Goal: Transaction & Acquisition: Purchase product/service

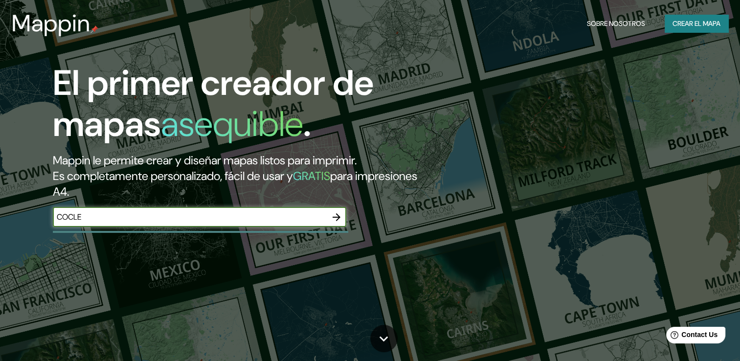
type input "COCLE"
click at [337, 220] on icon "button" at bounding box center [336, 217] width 8 height 8
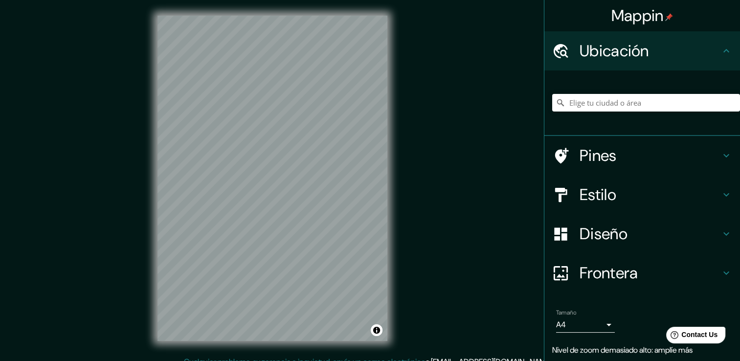
click at [361, 254] on div "Mappin Ubicación Pines Estilo Diseño Frontera Elige un borde. Sugerencia : pued…" at bounding box center [370, 186] width 740 height 372
drag, startPoint x: 410, startPoint y: 260, endPoint x: 280, endPoint y: 386, distance: 180.9
click at [280, 360] on html "Mappin Ubicación Pines Estilo Diseño Frontera Elige un borde. Sugerencia : pued…" at bounding box center [370, 180] width 740 height 361
click at [346, 360] on html "Mappin Ubicación Pines Estilo Diseño Frontera Elige un borde. Sugerencia : pued…" at bounding box center [370, 180] width 740 height 361
click at [295, 360] on html "Mappin Ubicación Pines Estilo Diseño Frontera Elige un borde. Sugerencia : pued…" at bounding box center [370, 180] width 740 height 361
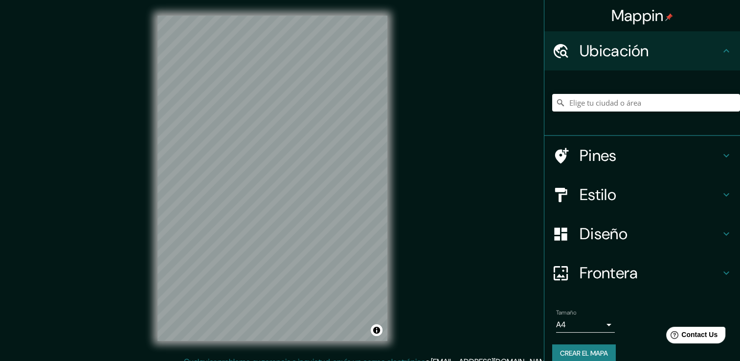
click at [383, 349] on div "© Mapbox © OpenStreetMap Improve this map" at bounding box center [272, 178] width 261 height 356
click at [720, 156] on icon at bounding box center [726, 156] width 12 height 12
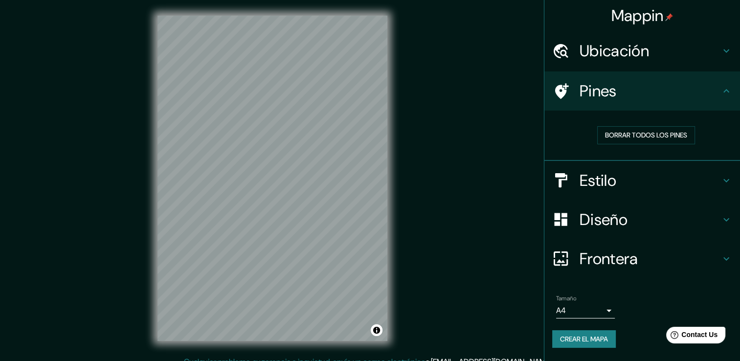
click at [598, 256] on h4 "Frontera" at bounding box center [649, 259] width 141 height 20
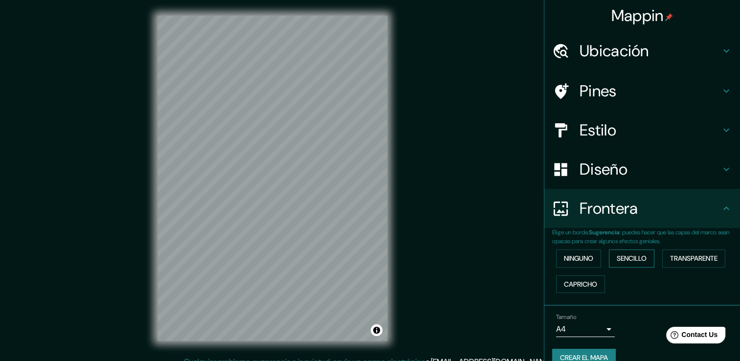
click at [617, 256] on font "Sencillo" at bounding box center [632, 258] width 30 height 12
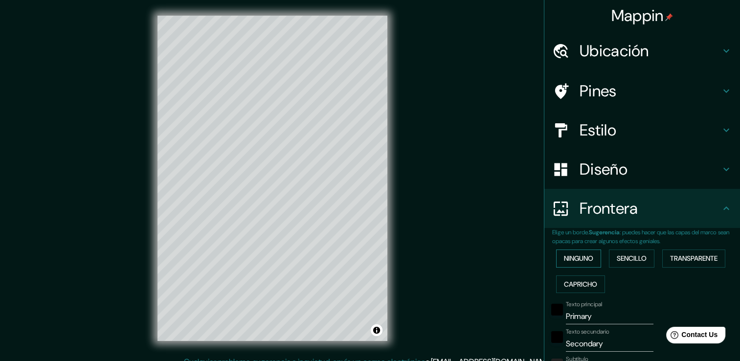
click at [569, 257] on font "Ninguno" at bounding box center [578, 258] width 29 height 12
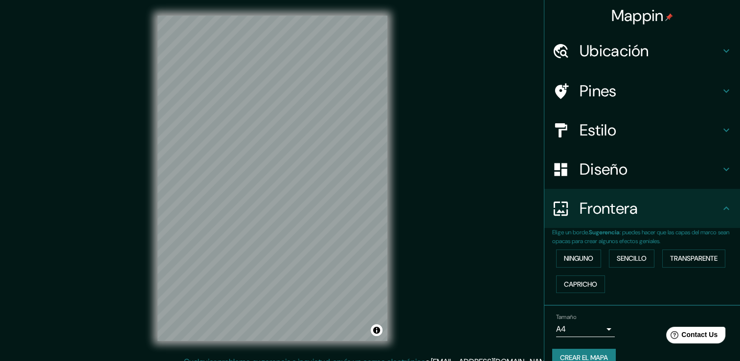
click at [626, 170] on h4 "Diseño" at bounding box center [649, 169] width 141 height 20
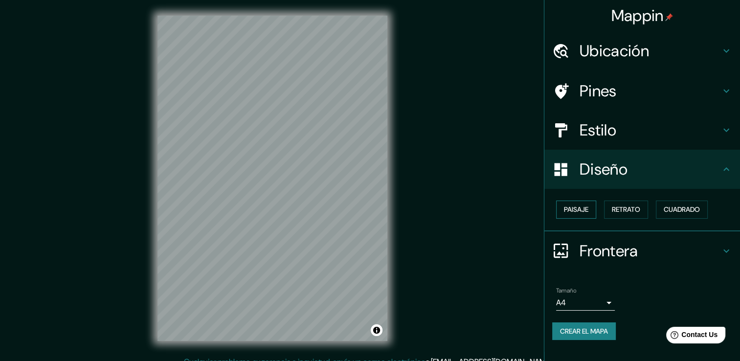
click at [576, 206] on font "Paisaje" at bounding box center [576, 209] width 24 height 12
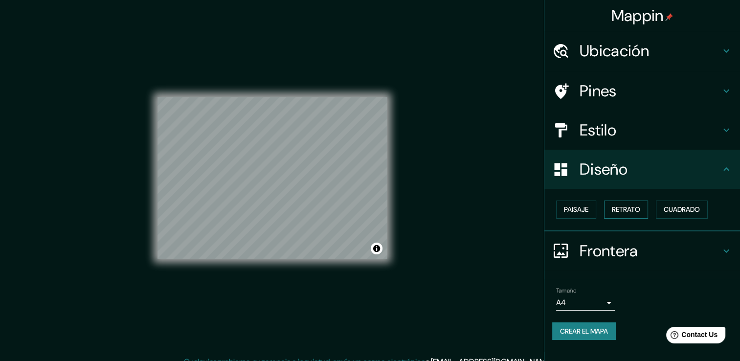
click at [618, 207] on font "Retrato" at bounding box center [626, 209] width 28 height 12
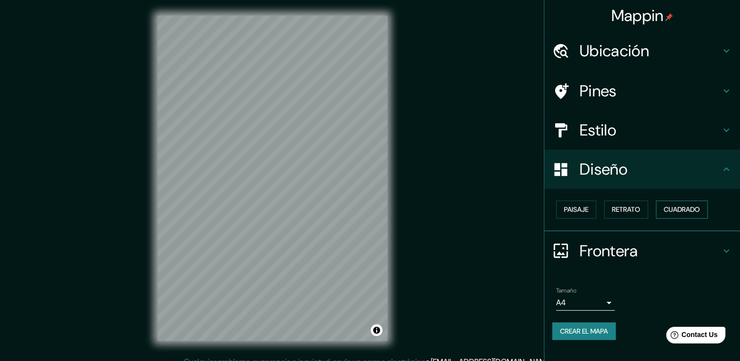
click at [688, 212] on font "Cuadrado" at bounding box center [682, 209] width 36 height 12
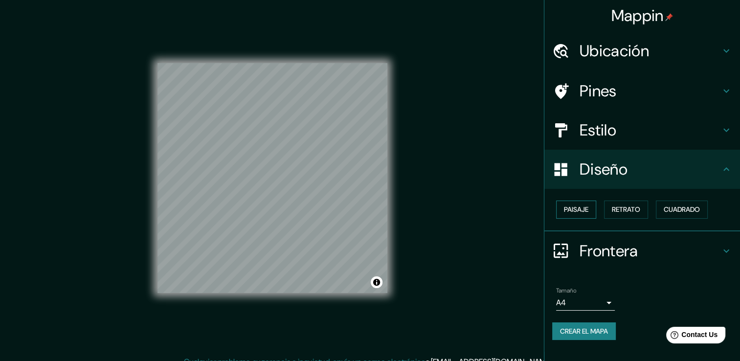
click at [579, 211] on font "Paisaje" at bounding box center [576, 209] width 24 height 12
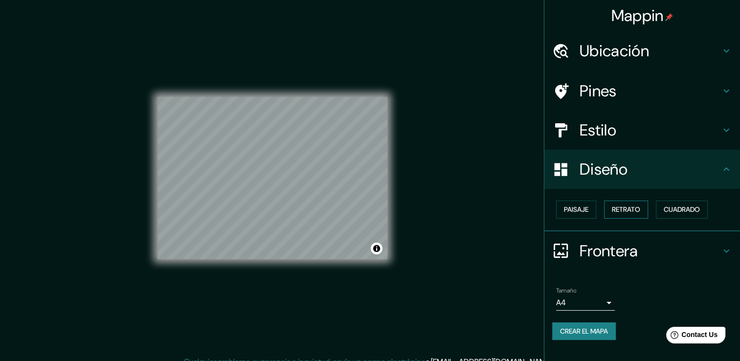
click at [637, 206] on font "Retrato" at bounding box center [626, 209] width 28 height 12
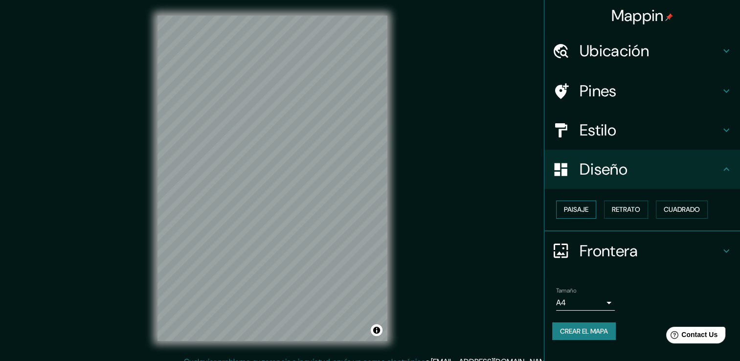
click at [581, 210] on font "Paisaje" at bounding box center [576, 209] width 24 height 12
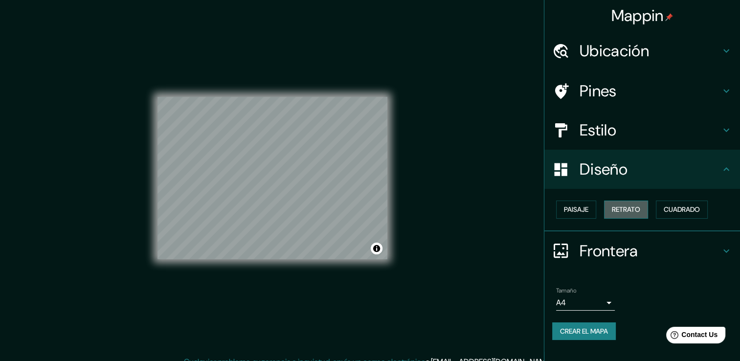
click at [624, 208] on font "Retrato" at bounding box center [626, 209] width 28 height 12
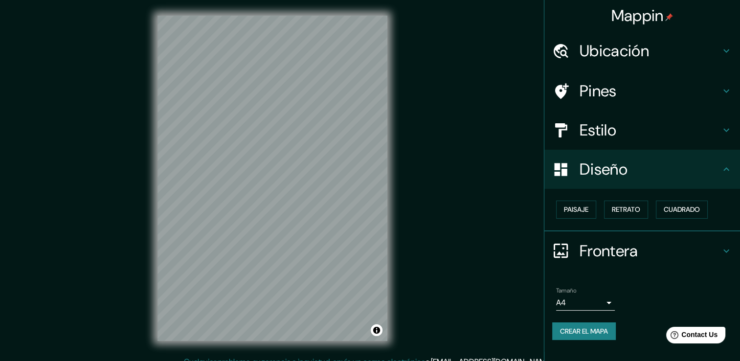
click at [402, 220] on div "© Mapbox © OpenStreetMap Improve this map" at bounding box center [272, 178] width 261 height 356
click at [405, 306] on div "Mappin Ubicación Pines Estilo Diseño Paisaje Retrato Cuadrado Frontera Elige un…" at bounding box center [370, 186] width 740 height 372
click at [590, 323] on button "Crear el mapa" at bounding box center [584, 331] width 64 height 18
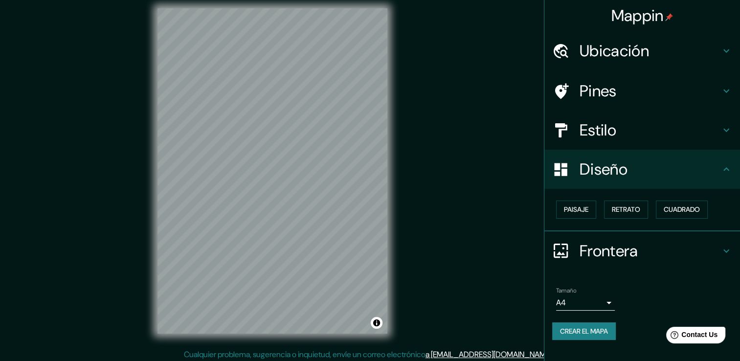
scroll to position [11, 0]
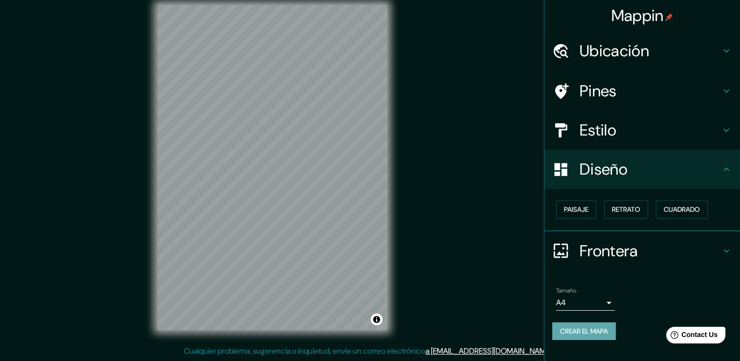
click at [573, 329] on font "Crear el mapa" at bounding box center [584, 331] width 48 height 12
